Goal: Find specific page/section: Find specific page/section

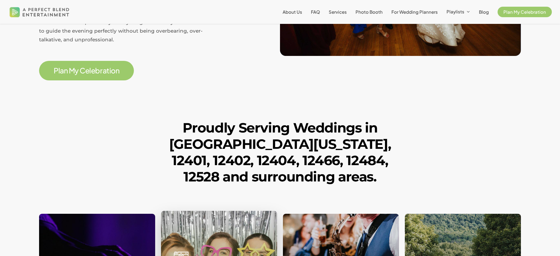
scroll to position [359, 0]
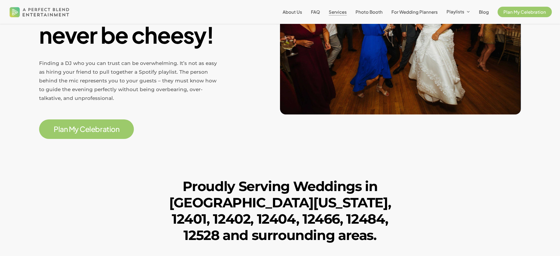
click at [340, 13] on span "Services" at bounding box center [338, 12] width 18 height 6
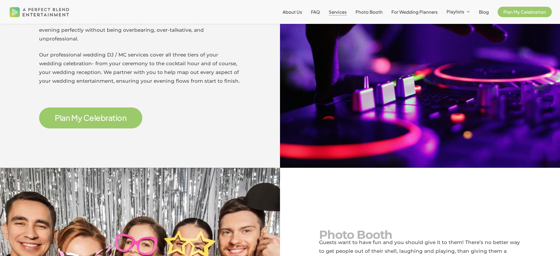
scroll to position [293, 0]
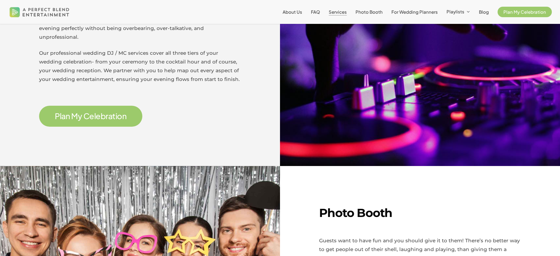
click at [90, 111] on span "P l a n M y C e l e b r a t i o n" at bounding box center [91, 116] width 72 height 10
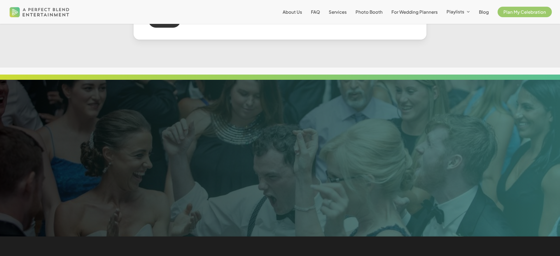
scroll to position [516, 0]
